Goal: Information Seeking & Learning: Learn about a topic

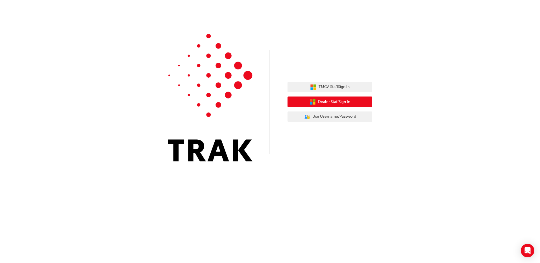
click at [344, 104] on span "Dealer Staff Sign In" at bounding box center [334, 102] width 32 height 6
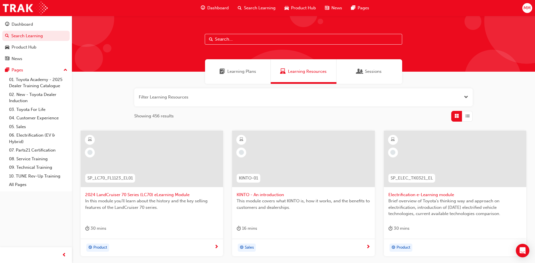
click at [242, 29] on div at bounding box center [303, 44] width 463 height 56
click at [19, 167] on link "09. Technical Training" at bounding box center [38, 167] width 63 height 9
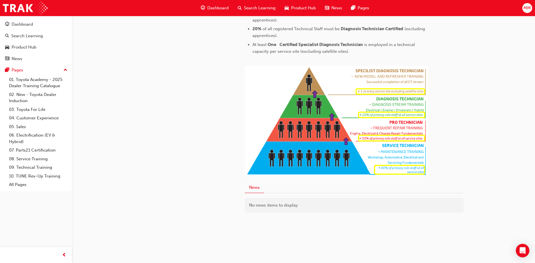
scroll to position [78, 0]
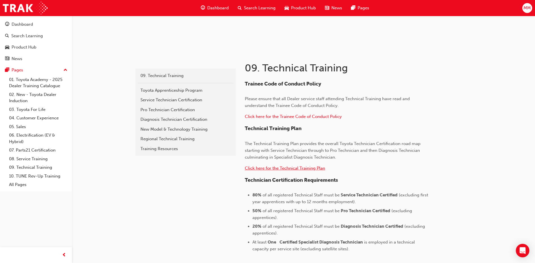
click at [262, 166] on span "Click here for the Technical Training Plan" at bounding box center [285, 168] width 80 height 5
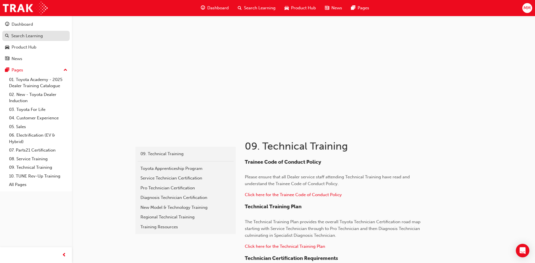
click at [13, 36] on div "Search Learning" at bounding box center [27, 36] width 32 height 6
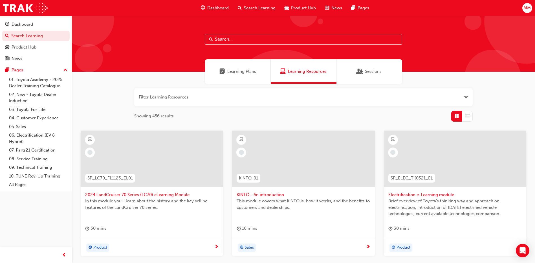
click at [234, 72] on span "Learning Plans" at bounding box center [242, 71] width 29 height 6
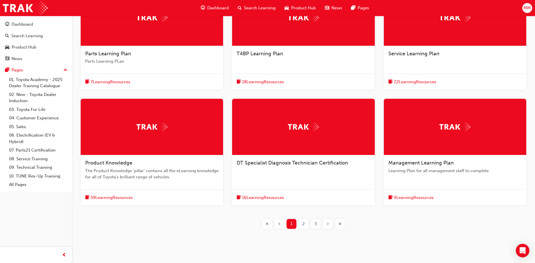
scroll to position [153, 0]
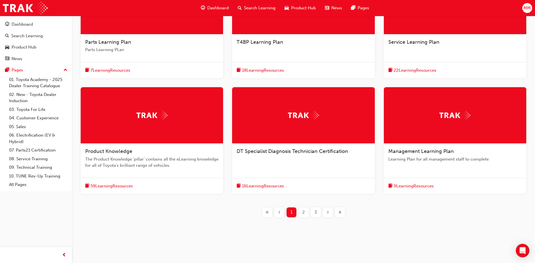
click at [329, 215] on span "›" at bounding box center [328, 212] width 2 height 6
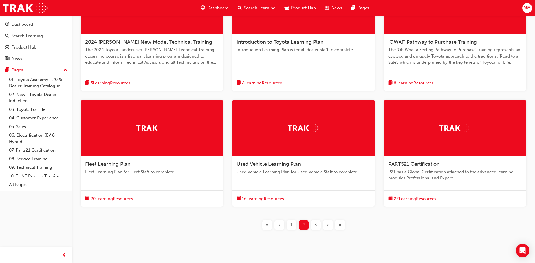
click at [327, 222] on span "›" at bounding box center [328, 225] width 2 height 6
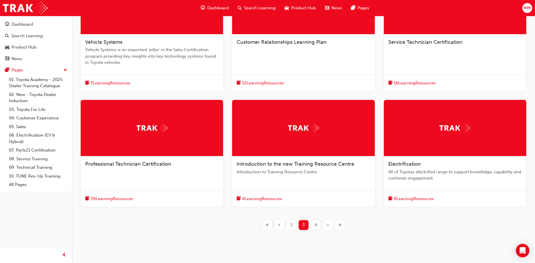
click at [443, 53] on div "Service Technician Certification" at bounding box center [455, 44] width 143 height 21
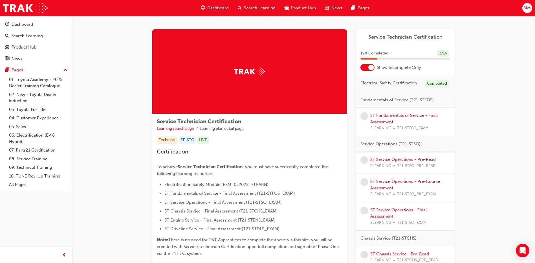
click at [365, 161] on span "learningRecordVerb_NONE-icon" at bounding box center [365, 160] width 8 height 8
click at [395, 159] on link "ST Service Operations - Pre-Read" at bounding box center [403, 159] width 65 height 5
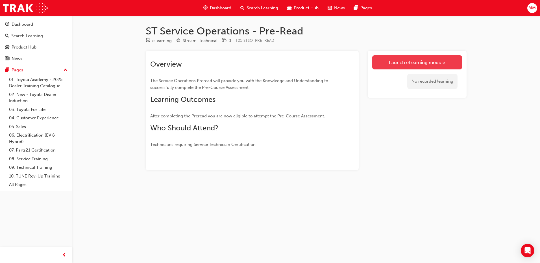
click at [439, 63] on link "Launch eLearning module" at bounding box center [417, 62] width 90 height 14
